Goal: Transaction & Acquisition: Purchase product/service

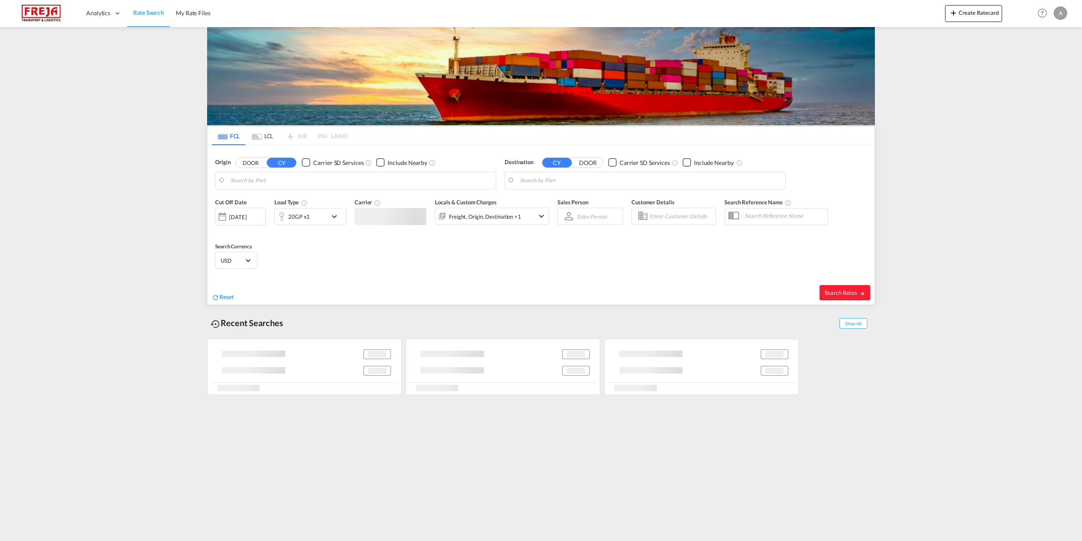
type input "[GEOGRAPHIC_DATA], DKFRC"
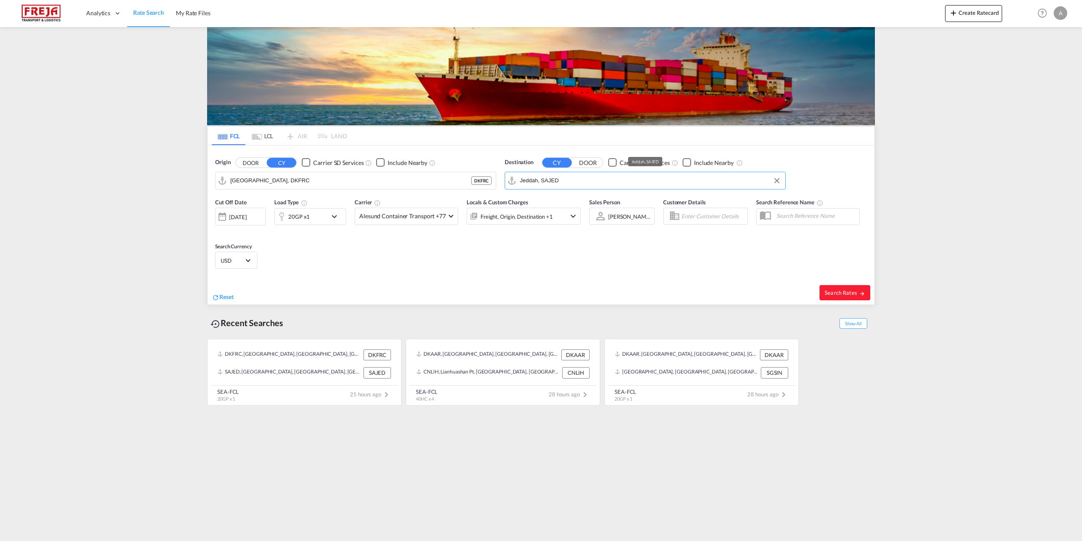
click at [575, 177] on input "Jeddah, SAJED" at bounding box center [650, 180] width 261 height 13
type input "l"
click at [549, 202] on div "Beiru t Free Zone [GEOGRAPHIC_DATA] LBBFZ" at bounding box center [585, 203] width 161 height 25
type input "Beirut Free Zone, LBBFZ"
click at [687, 163] on div "Checkbox No Ink" at bounding box center [687, 162] width 8 height 8
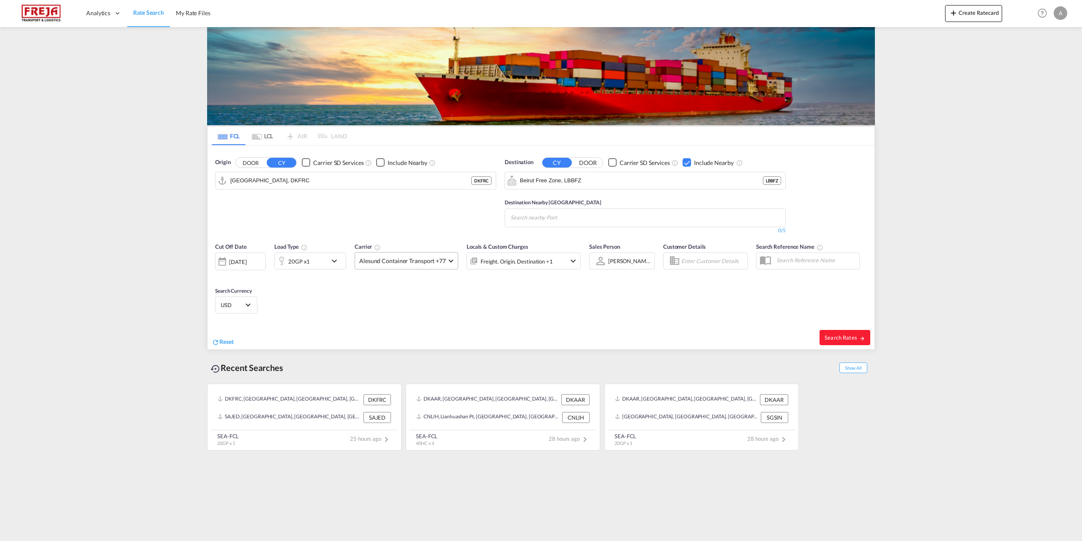
click at [447, 260] on md-select-value "Alesund Container Transport +77" at bounding box center [406, 260] width 103 height 16
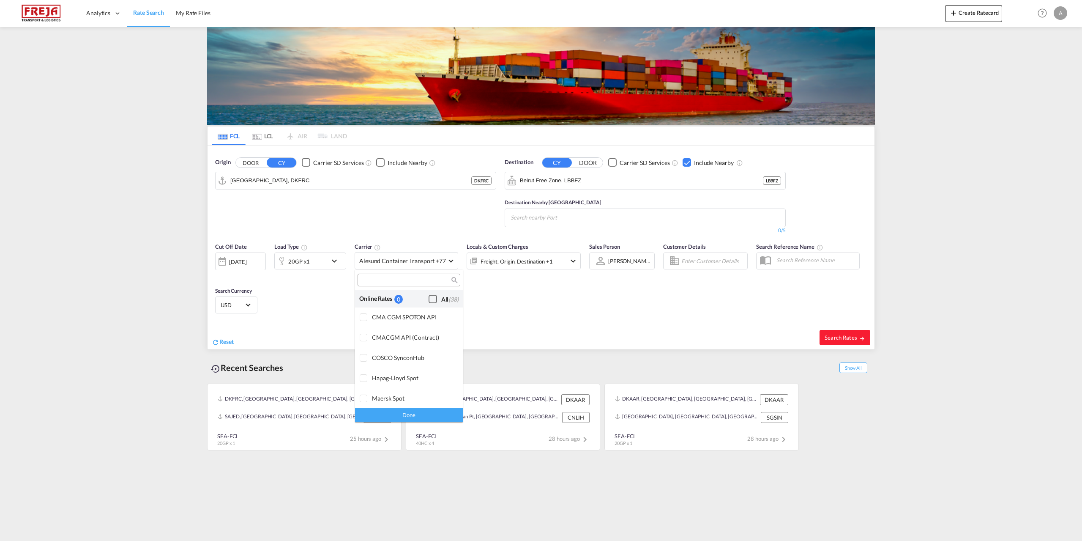
scroll to position [760, 0]
click at [431, 328] on div "Checkbox No Ink" at bounding box center [433, 327] width 8 height 8
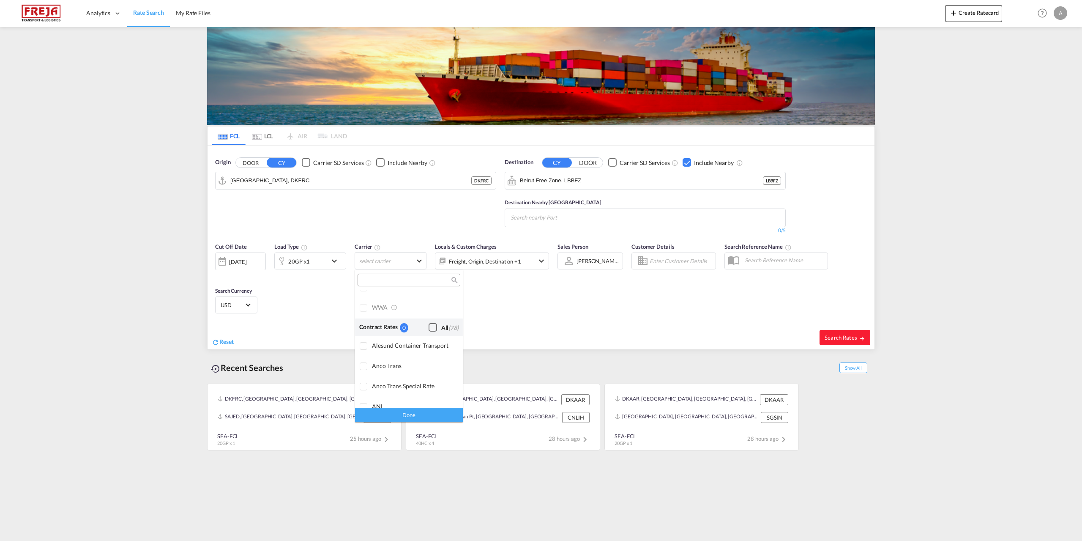
click at [418, 278] on input "search" at bounding box center [405, 280] width 91 height 8
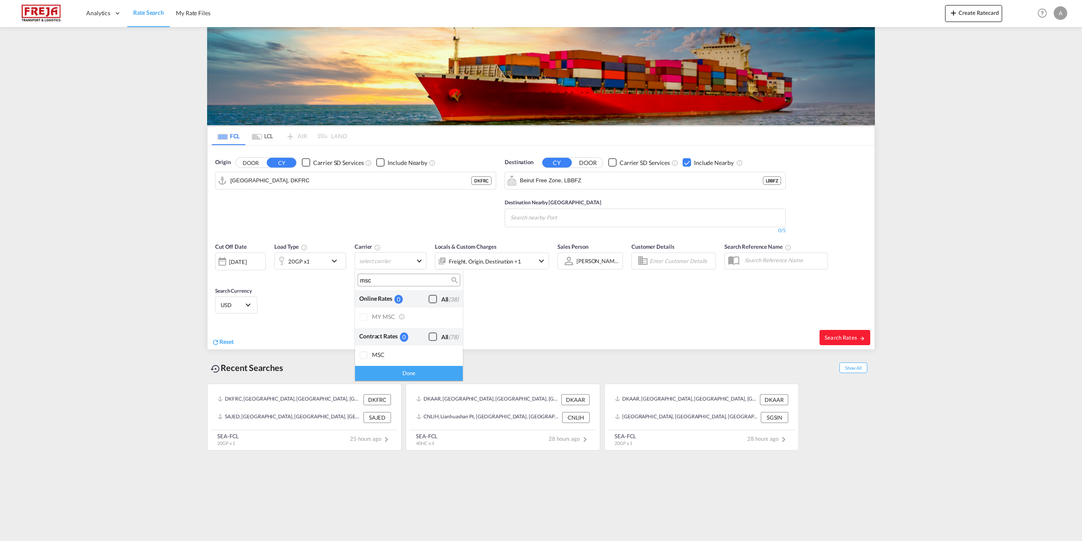
type input "msc"
click at [364, 320] on div at bounding box center [364, 317] width 8 height 8
click at [430, 298] on div "Checkbox No Ink" at bounding box center [433, 299] width 8 height 8
click at [365, 357] on div at bounding box center [364, 355] width 8 height 8
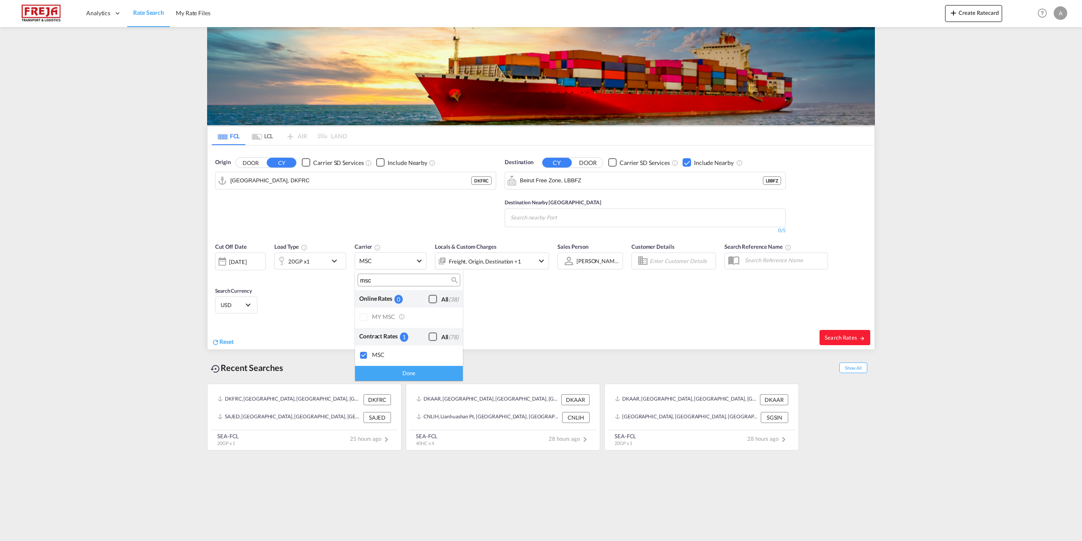
click at [402, 371] on div "Done" at bounding box center [409, 373] width 108 height 15
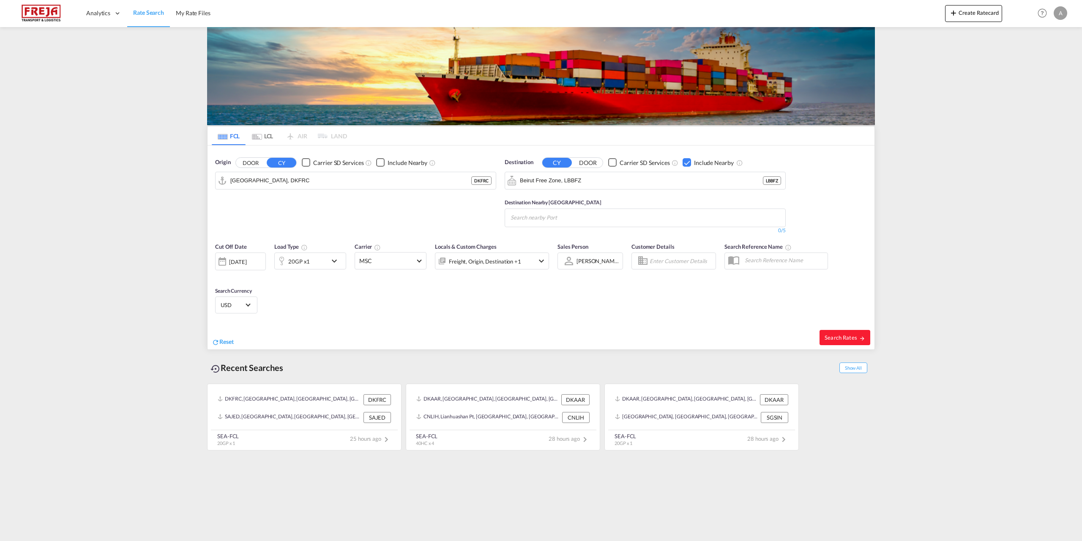
click at [331, 260] on md-icon "icon-chevron-down" at bounding box center [336, 261] width 14 height 10
click at [387, 298] on md-icon "icon-plus-circle-outline" at bounding box center [388, 297] width 10 height 10
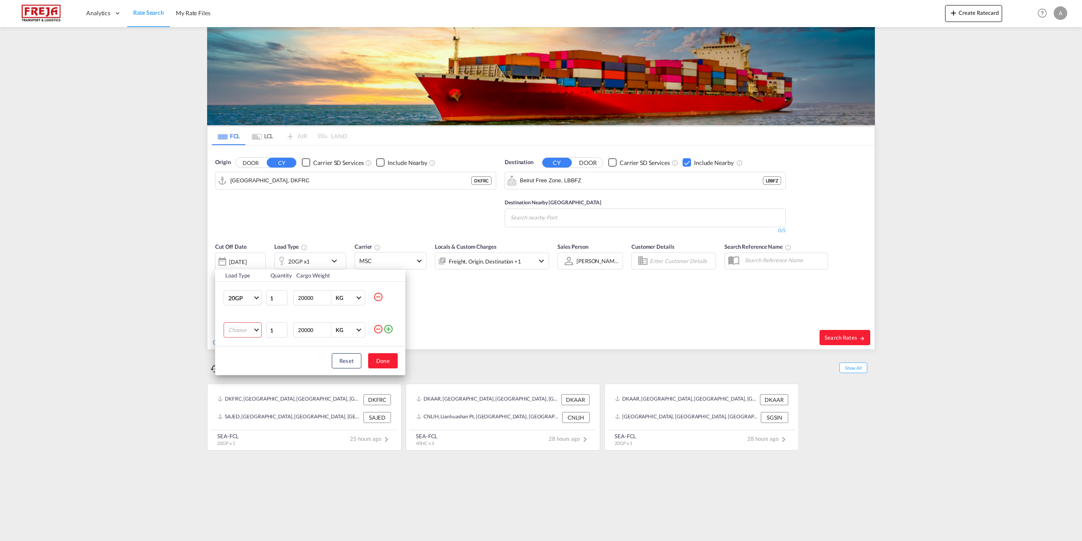
click at [258, 334] on md-select "Choose 20GP 40GP 40HC 45HC 20RE 40RE 40HR 20OT 40OT 20FR 40FR 40NR 20NR 45S 20T…" at bounding box center [243, 329] width 38 height 15
click at [244, 369] on md-option "40HC" at bounding box center [250, 371] width 57 height 20
click at [380, 361] on button "Done" at bounding box center [383, 360] width 30 height 15
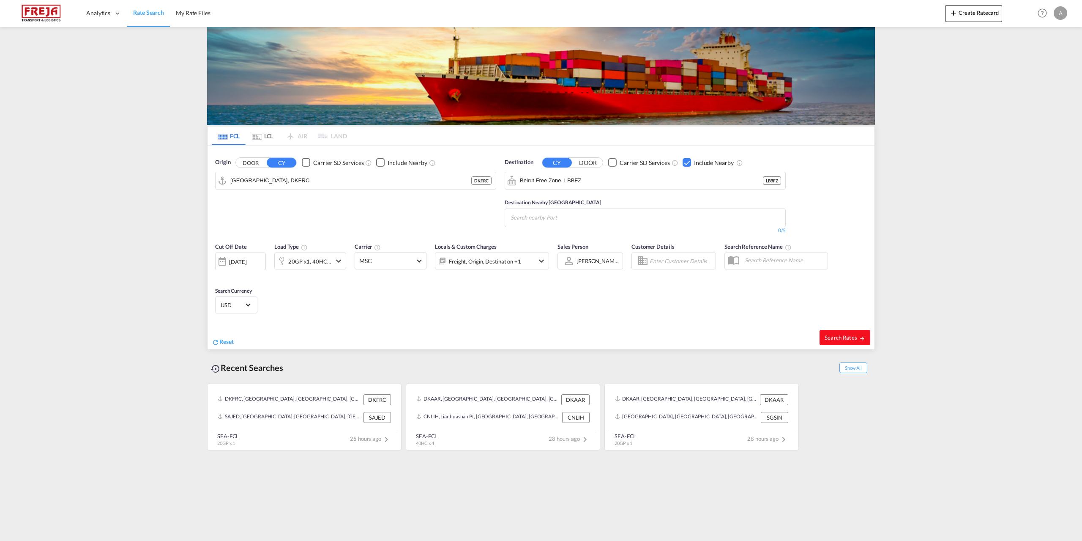
click at [846, 334] on span "Search Rates" at bounding box center [845, 337] width 41 height 7
click at [626, 216] on md-chips at bounding box center [645, 218] width 280 height 18
type input "[GEOGRAPHIC_DATA]"
click at [558, 323] on div "Beirut Lebanon LBBEY" at bounding box center [576, 334] width 161 height 23
click at [858, 341] on button "Search Rates" at bounding box center [845, 337] width 51 height 15
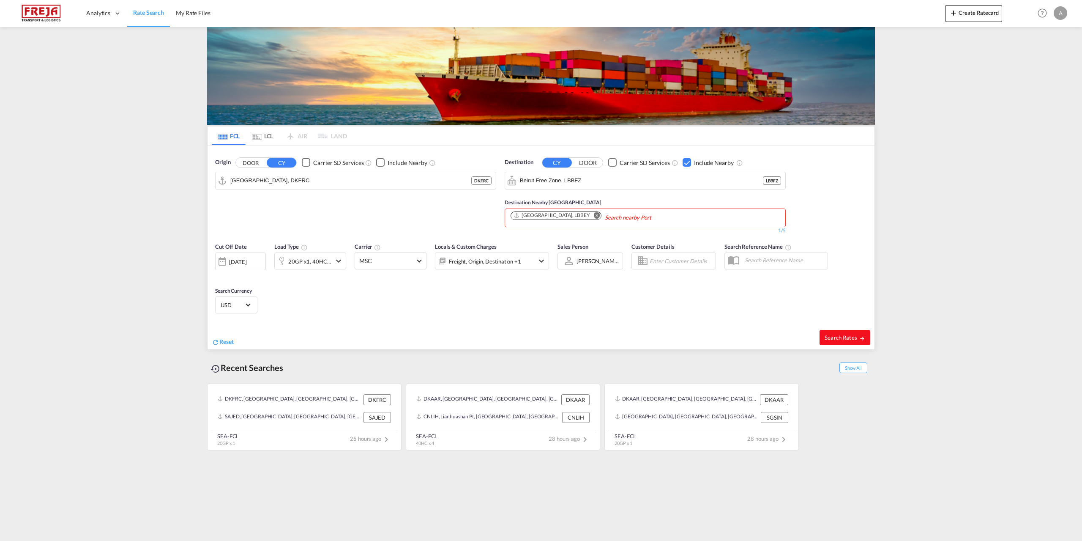
type input "DKFRC to LBBFZ / [DATE]"
